Goal: Task Accomplishment & Management: Manage account settings

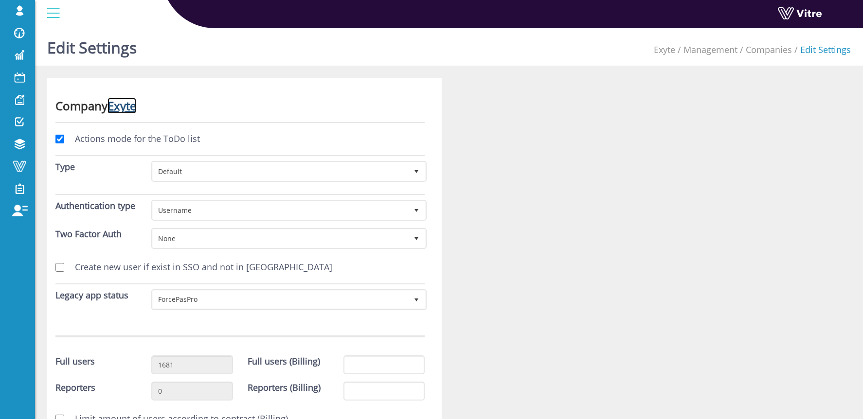
click at [129, 106] on link "Exyte" at bounding box center [122, 106] width 29 height 16
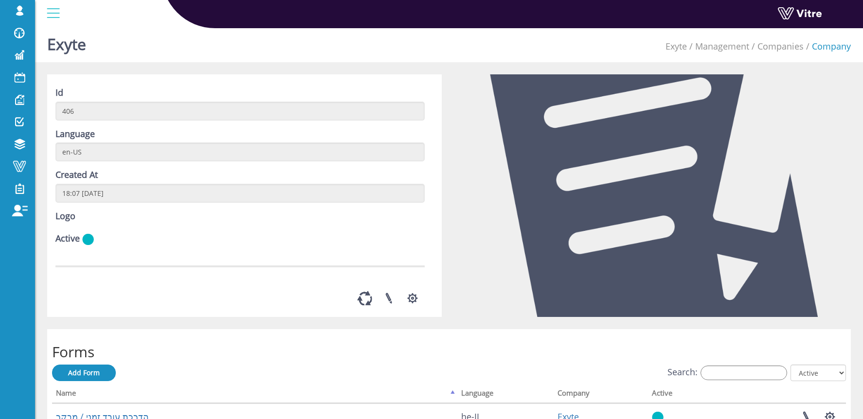
scroll to position [25, 0]
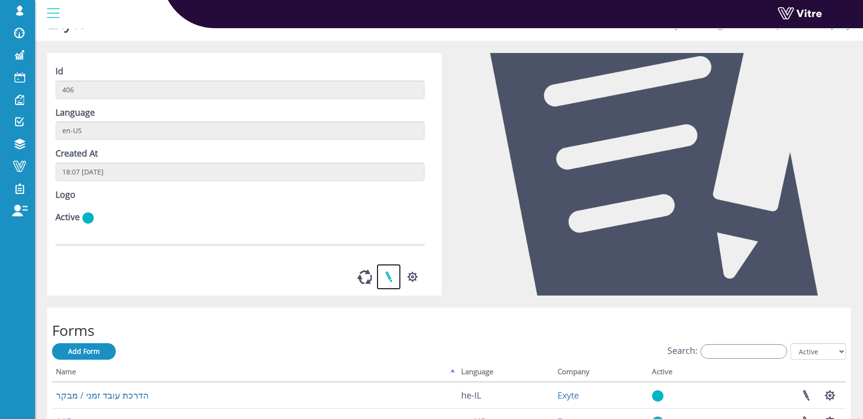
click at [392, 290] on link at bounding box center [389, 277] width 24 height 26
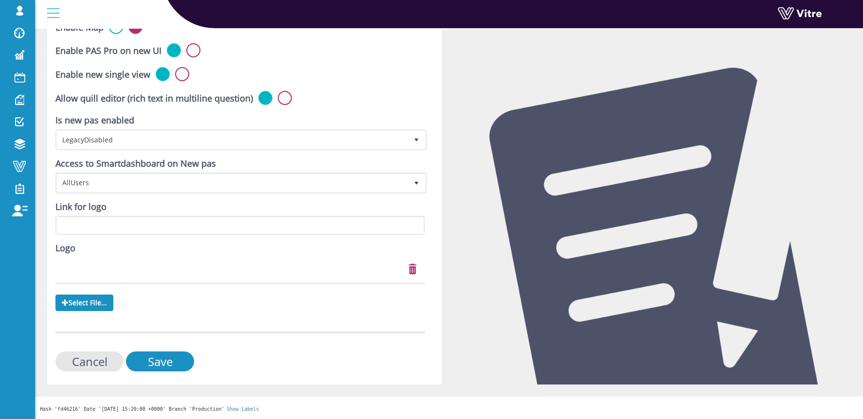
scroll to position [393, 0]
click at [93, 363] on input "Cancel" at bounding box center [89, 362] width 68 height 20
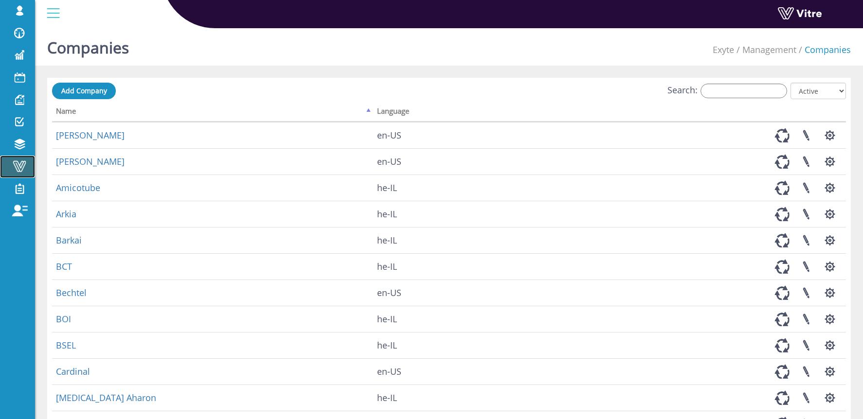
click at [25, 171] on span at bounding box center [19, 167] width 24 height 12
